Goal: Task Accomplishment & Management: Manage account settings

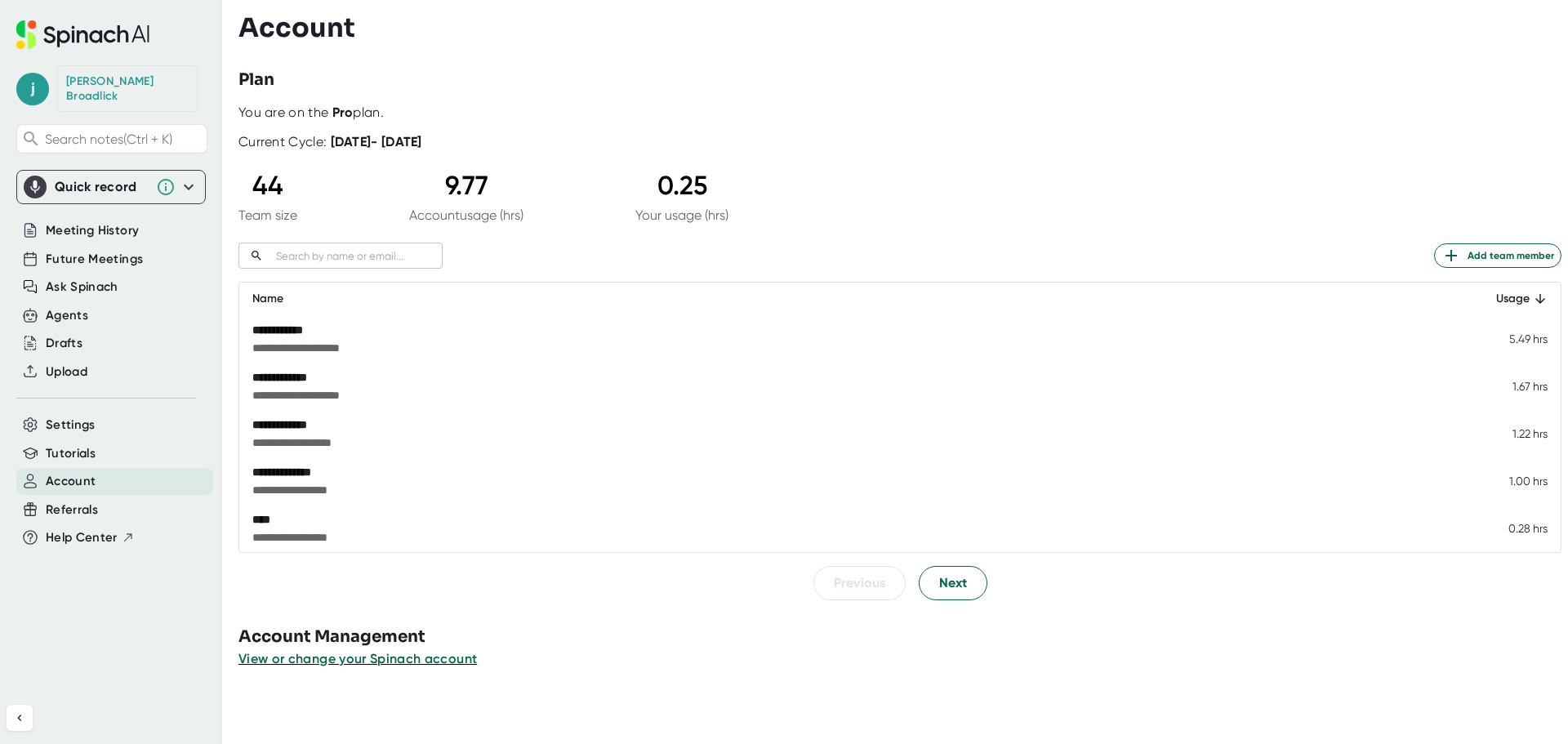
click at [350, 249] on input "text" at bounding box center [356, 256] width 173 height 19
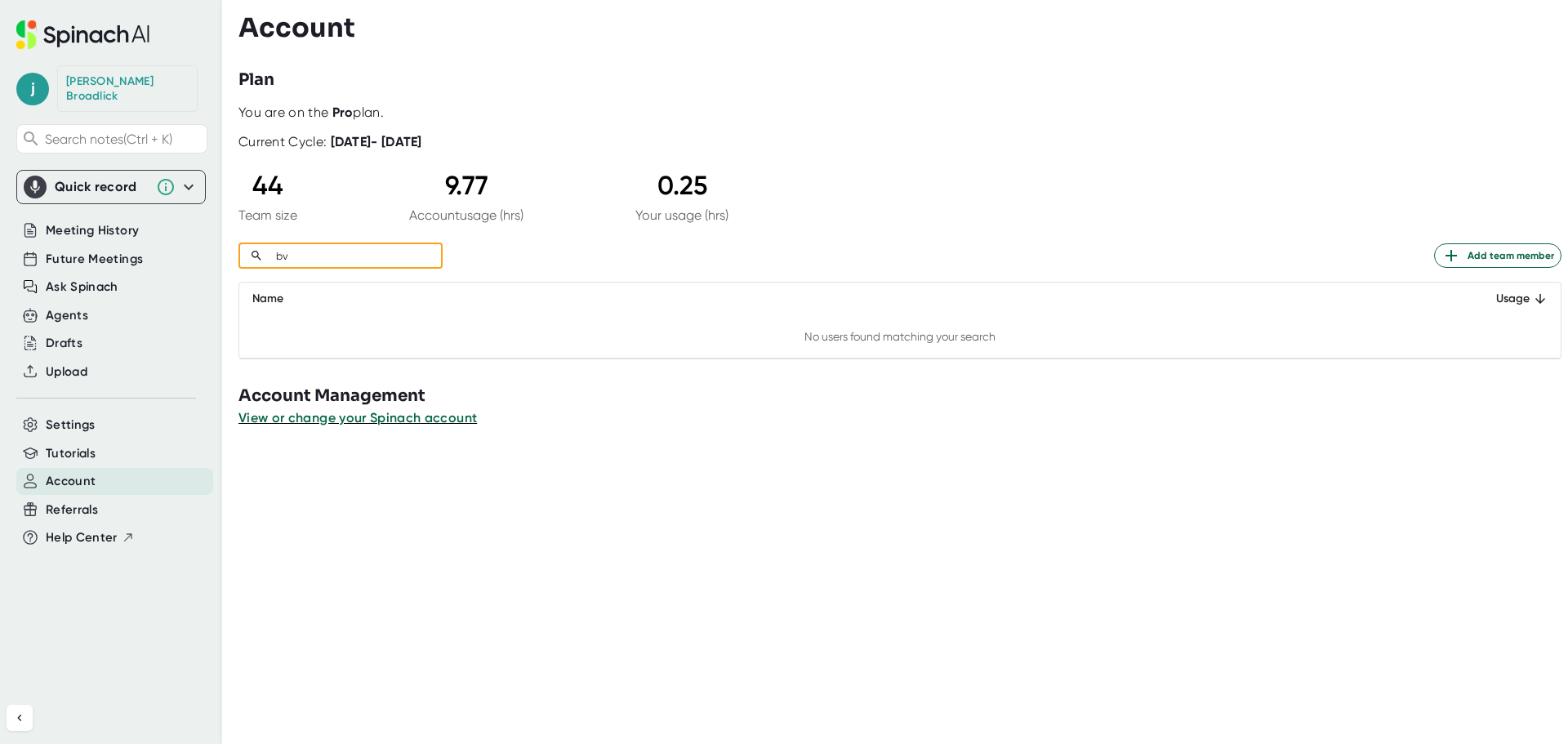
type input "b"
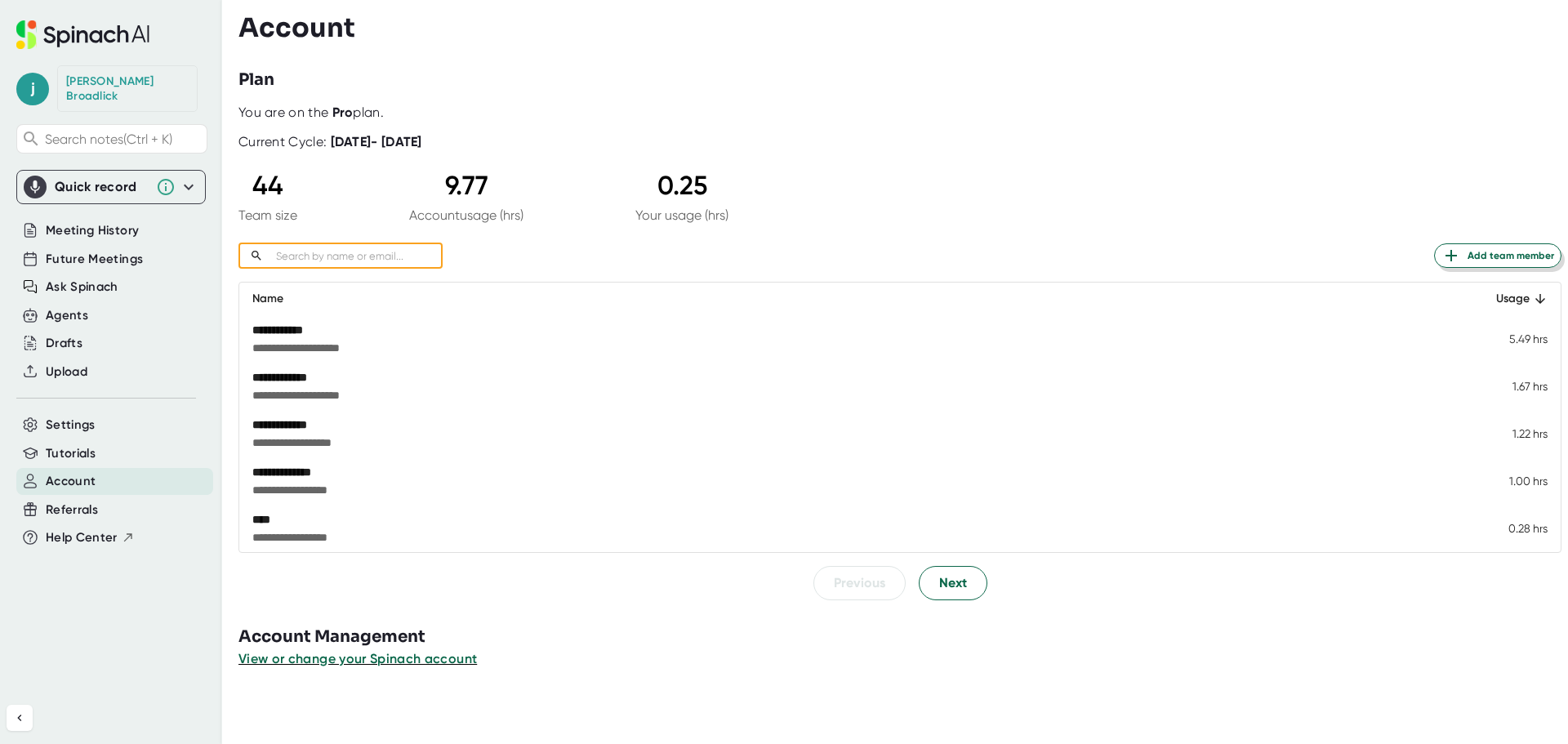
click at [1515, 255] on span "Add team member" at bounding box center [1497, 255] width 113 height 20
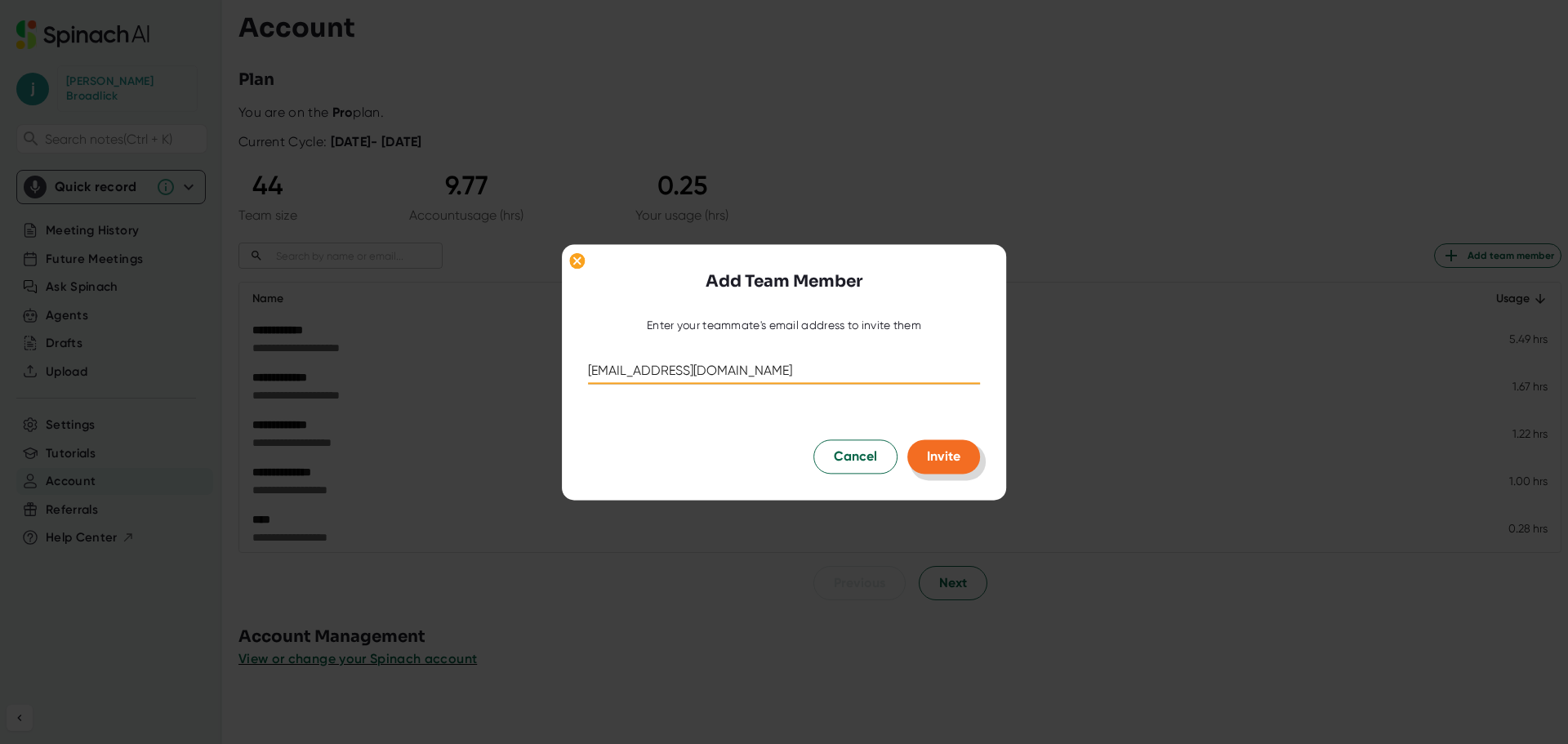
type input "[EMAIL_ADDRESS][DOMAIN_NAME]"
click at [959, 473] on button "Invite" at bounding box center [944, 457] width 73 height 34
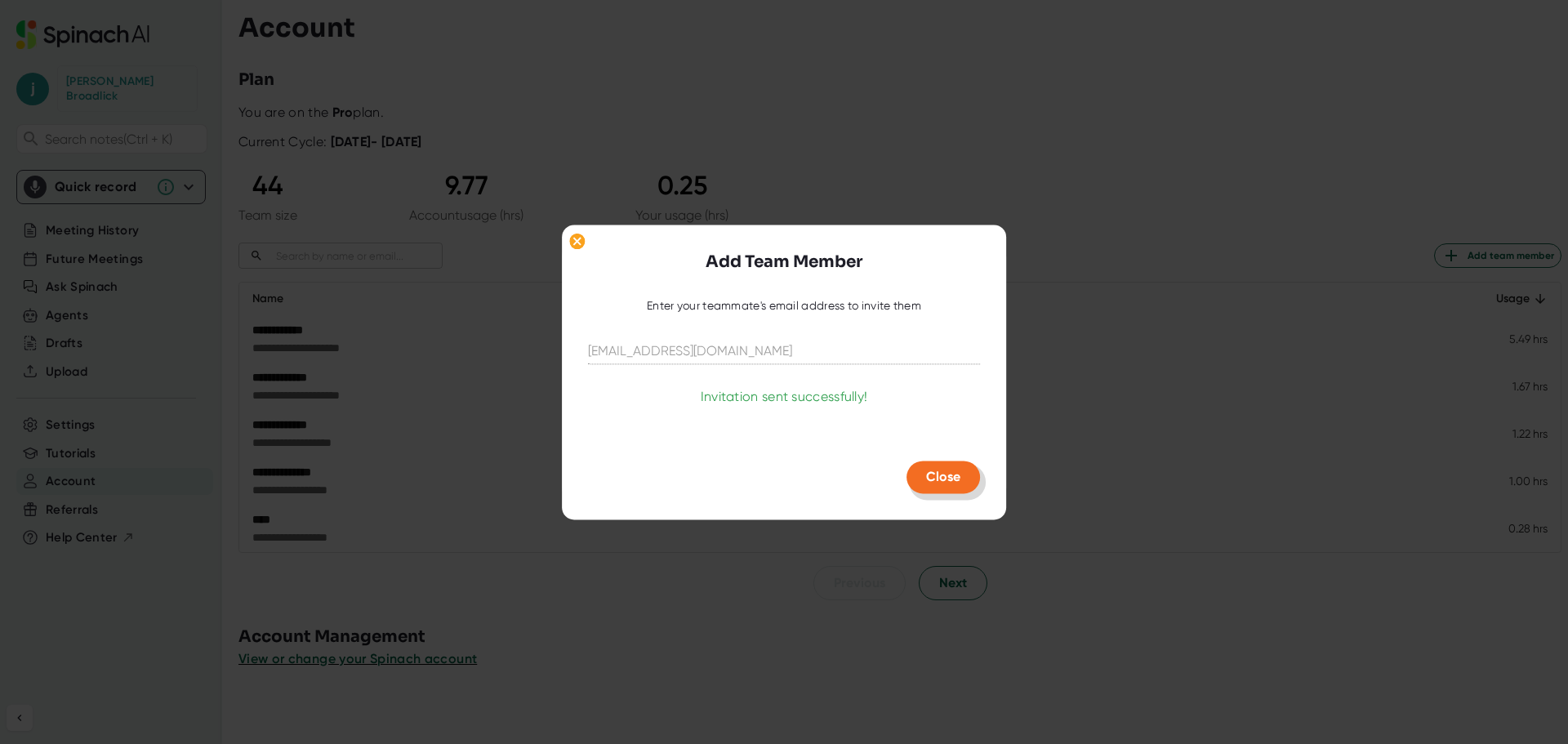
click at [950, 478] on span "Close" at bounding box center [943, 476] width 34 height 15
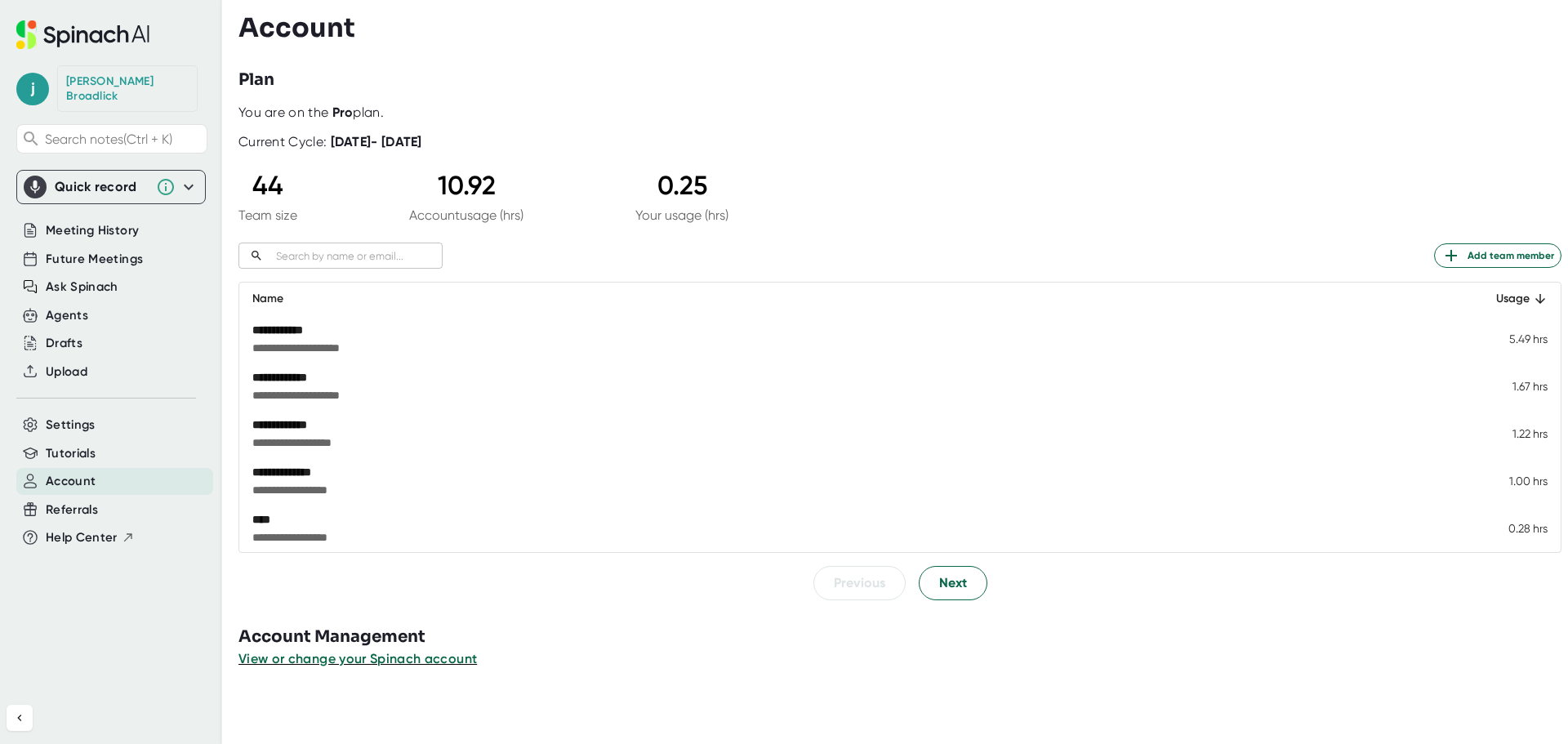
click at [93, 81] on div "[PERSON_NAME]" at bounding box center [128, 89] width 123 height 28
click at [34, 84] on span "j" at bounding box center [32, 89] width 33 height 33
click at [121, 150] on button "Edit Profile" at bounding box center [106, 153] width 162 height 27
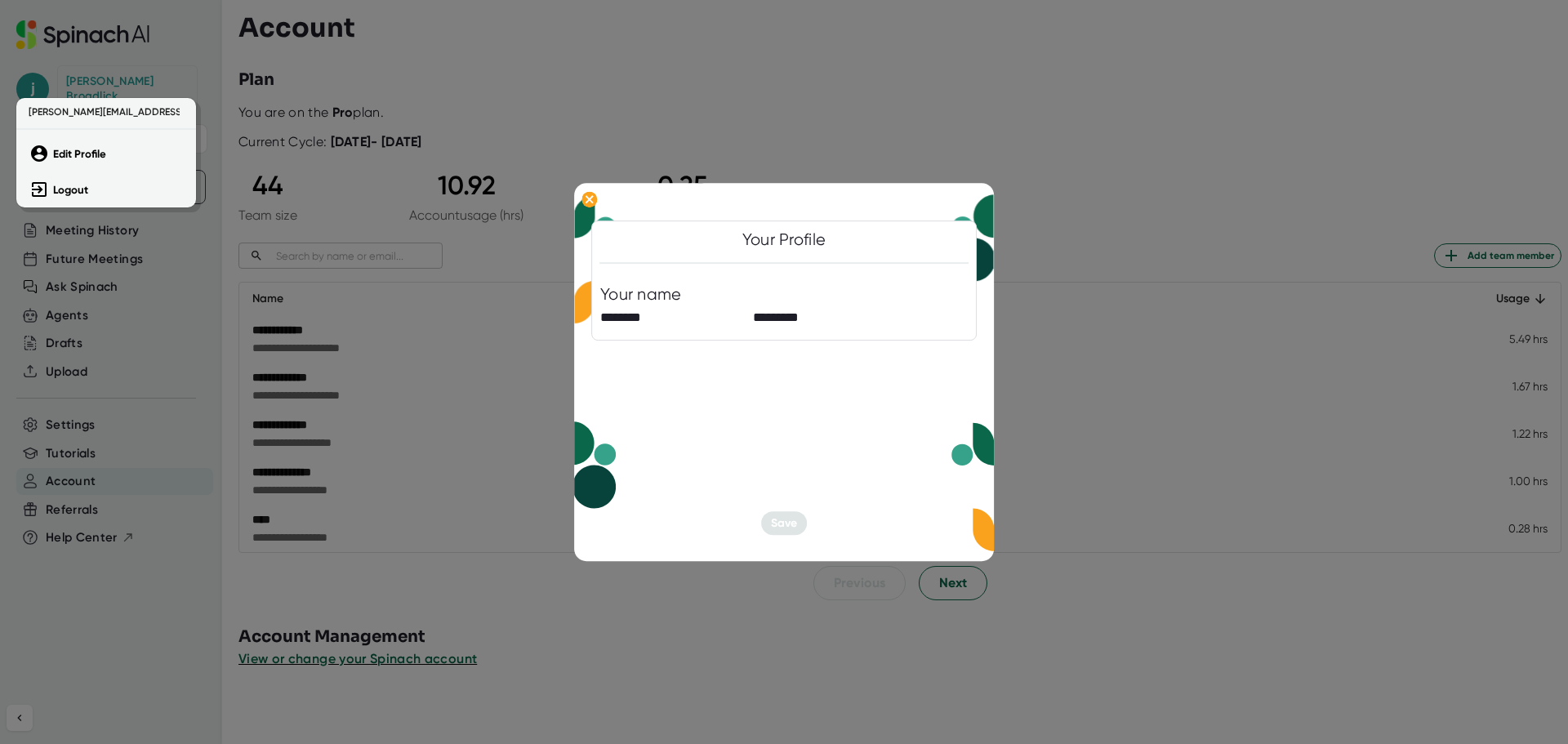
click at [777, 524] on div at bounding box center [784, 372] width 1568 height 744
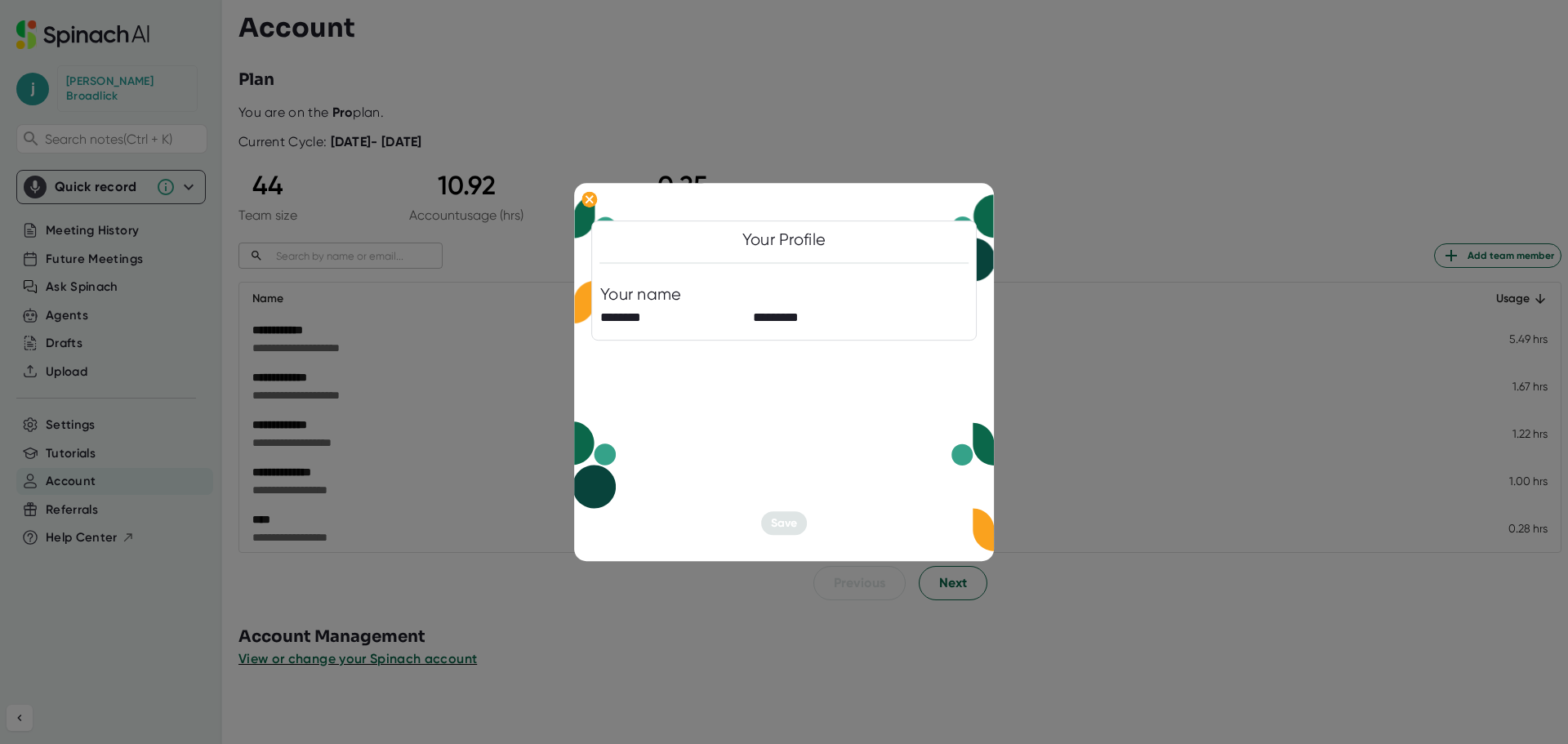
click at [985, 112] on div at bounding box center [784, 372] width 1568 height 744
